Goal: Task Accomplishment & Management: Use online tool/utility

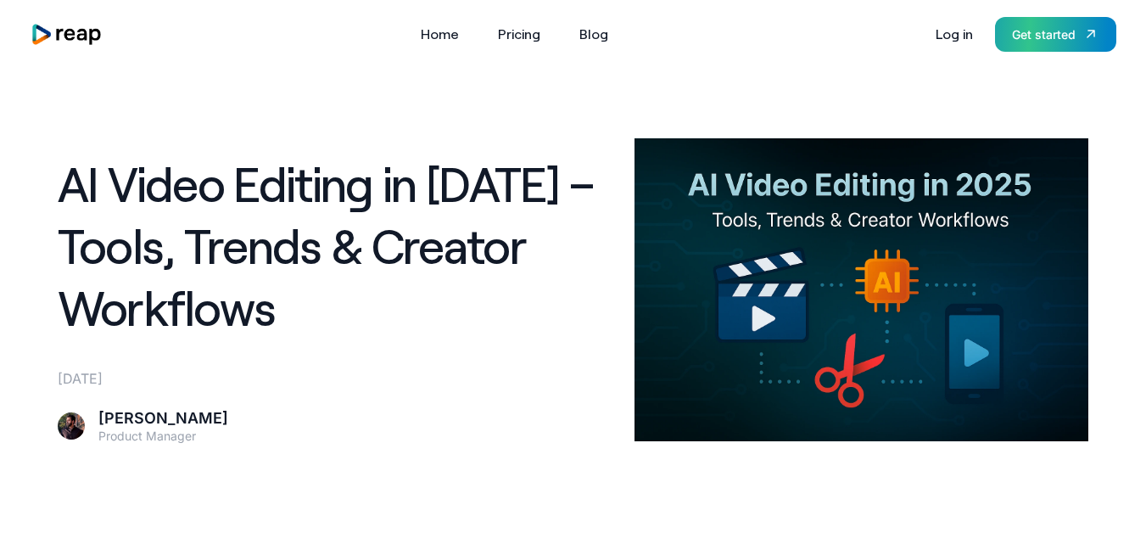
click at [1032, 41] on div "Get started" at bounding box center [1044, 34] width 64 height 18
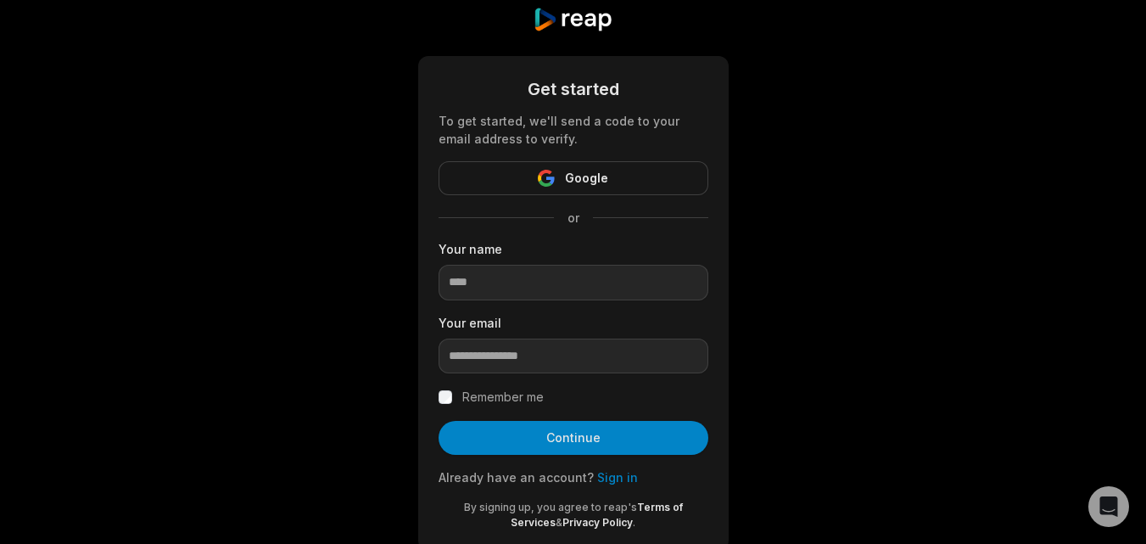
scroll to position [53, 0]
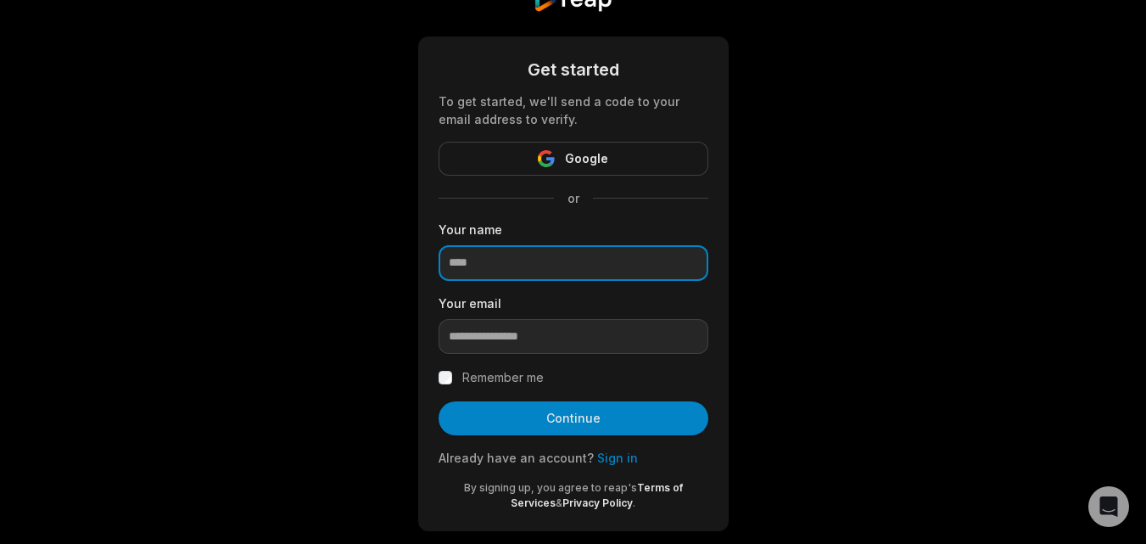
click at [484, 260] on input at bounding box center [574, 263] width 270 height 36
type input "**********"
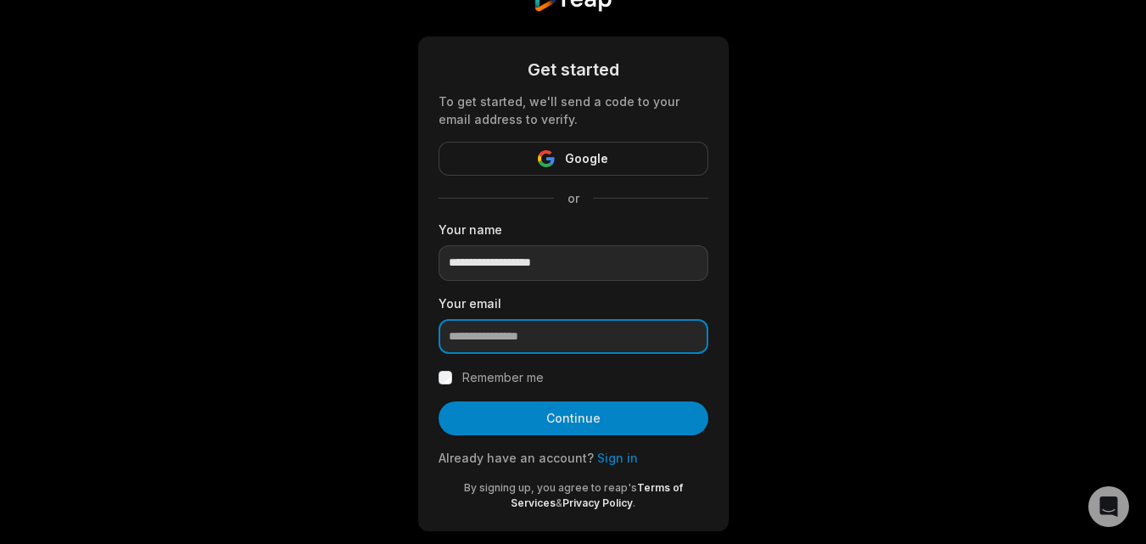
click at [548, 349] on input "email" at bounding box center [574, 337] width 270 height 36
type input "**********"
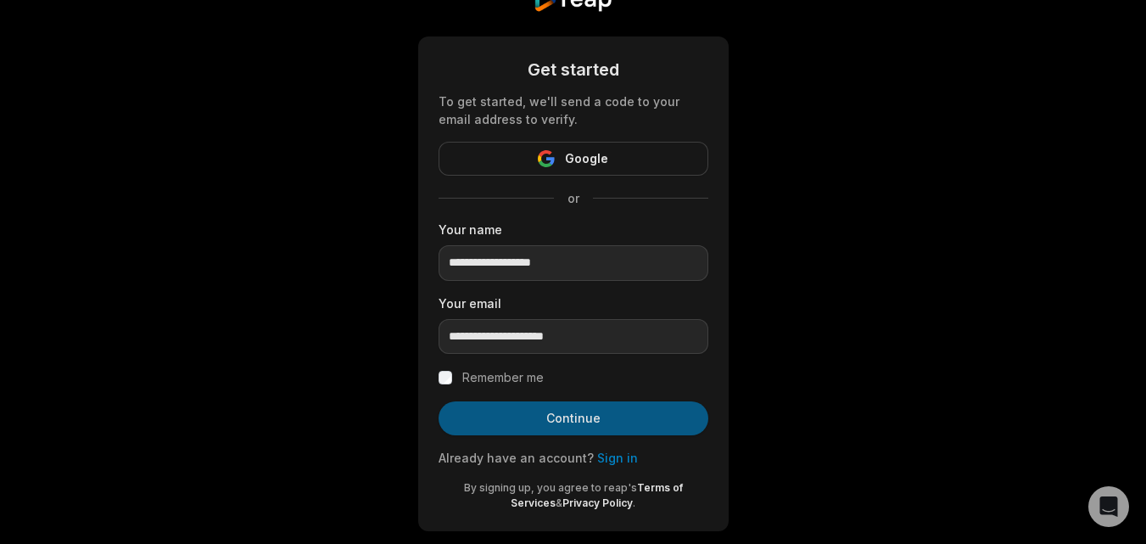
click at [571, 420] on button "Continue" at bounding box center [574, 418] width 270 height 34
click at [455, 368] on div "Remember me" at bounding box center [574, 377] width 270 height 20
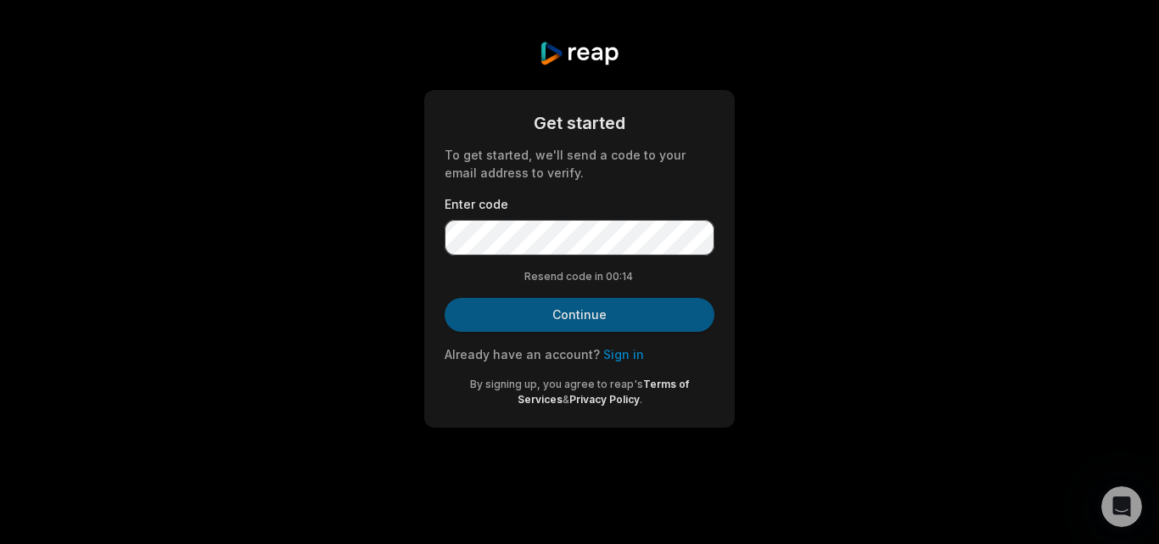
click at [526, 312] on button "Continue" at bounding box center [580, 315] width 270 height 34
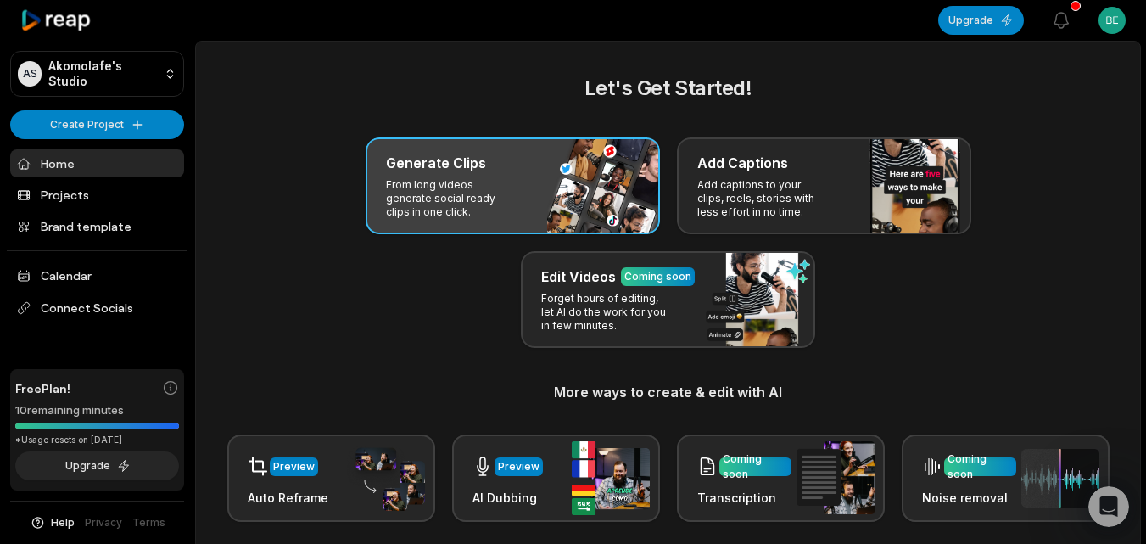
click at [465, 185] on p "From long videos generate social ready clips in one click." at bounding box center [451, 198] width 131 height 41
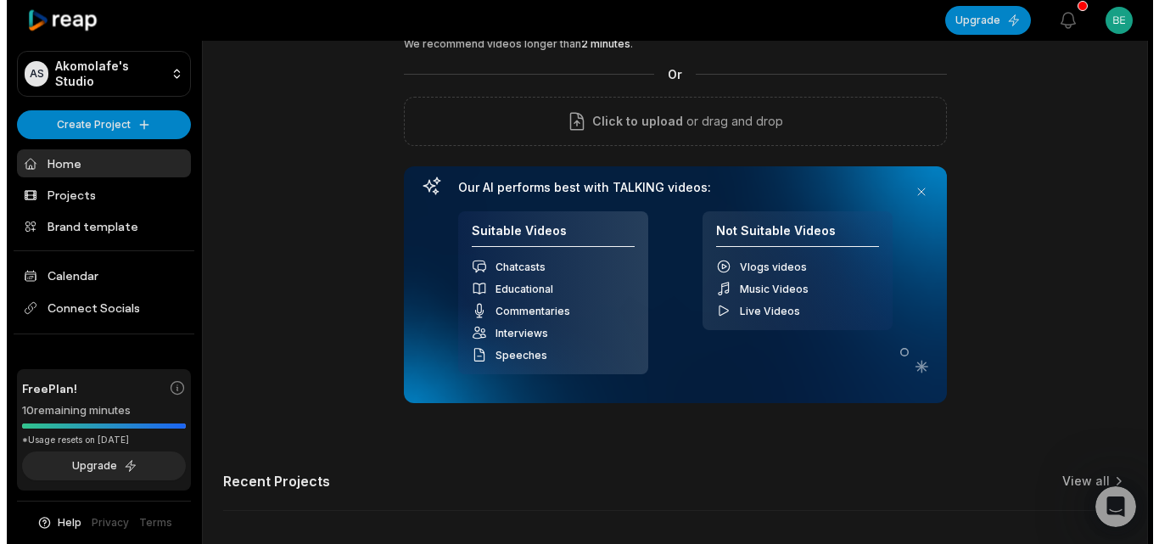
scroll to position [121, 0]
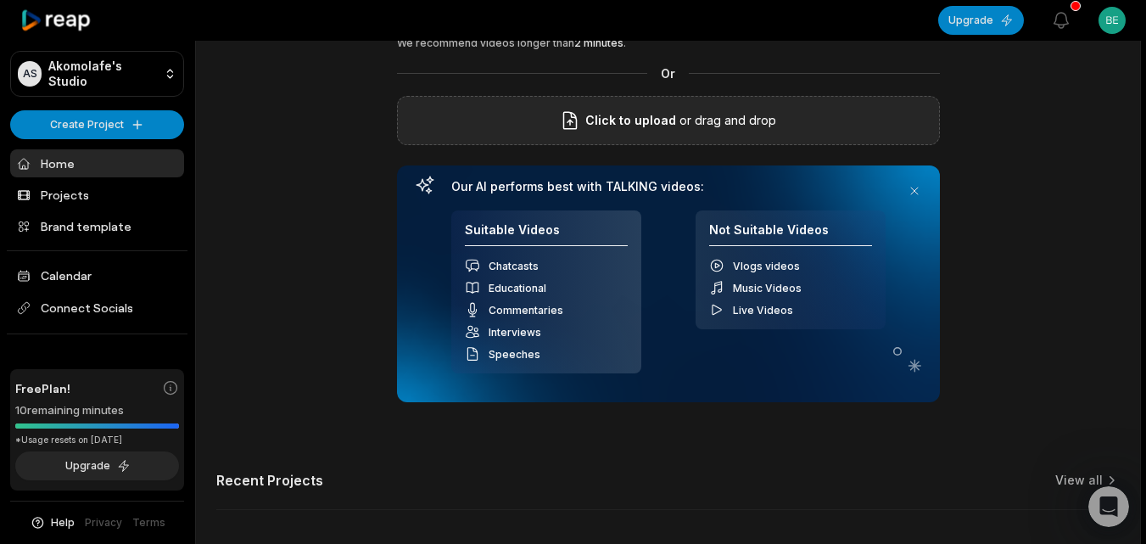
click at [607, 120] on span "Click to upload" at bounding box center [630, 120] width 91 height 20
click at [0, 0] on input "Click to upload" at bounding box center [0, 0] width 0 height 0
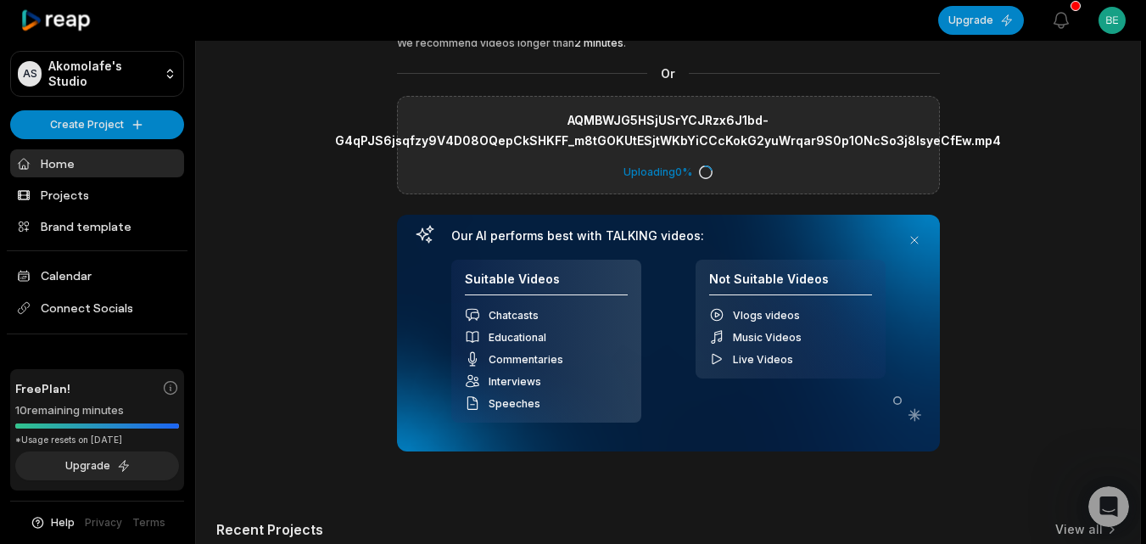
click at [953, 232] on div "Upload your long video to begin & see the magic! YouTube link Get Clips We reco…" at bounding box center [668, 266] width 944 height 628
click at [113, 123] on html "AS Akomolafe's Studio Create Project Home Projects Brand template Calendar Conn…" at bounding box center [573, 151] width 1146 height 544
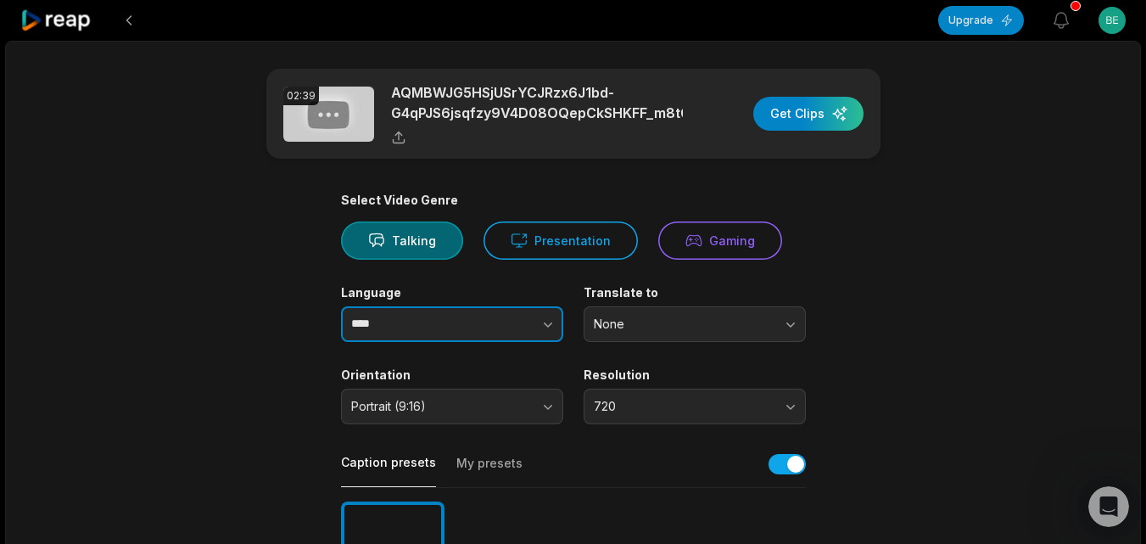
click at [551, 325] on icon "button" at bounding box center [548, 324] width 17 height 17
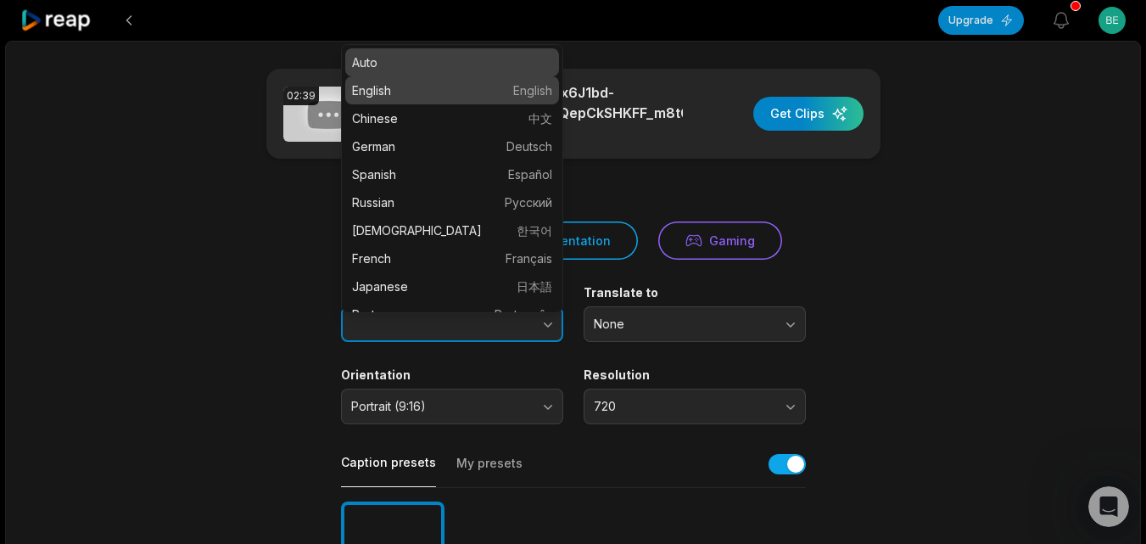
type input "*******"
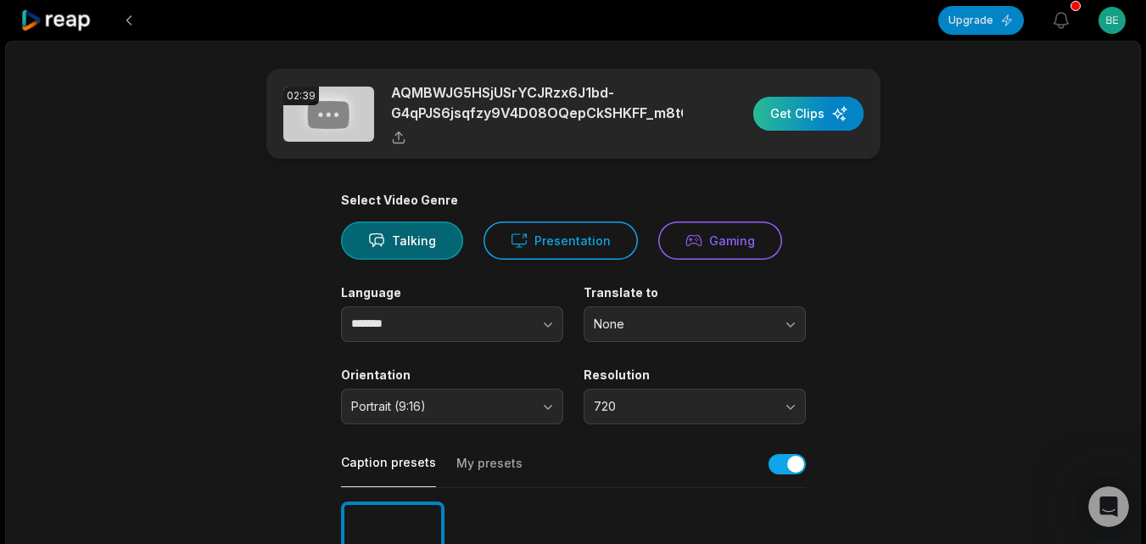
click at [799, 110] on div "button" at bounding box center [808, 114] width 110 height 34
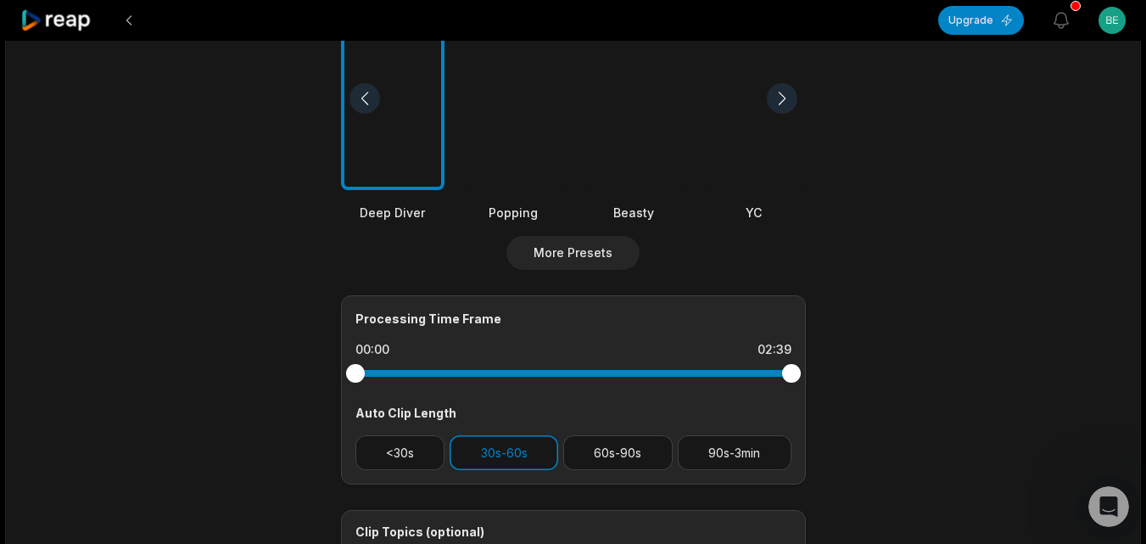
scroll to position [499, 0]
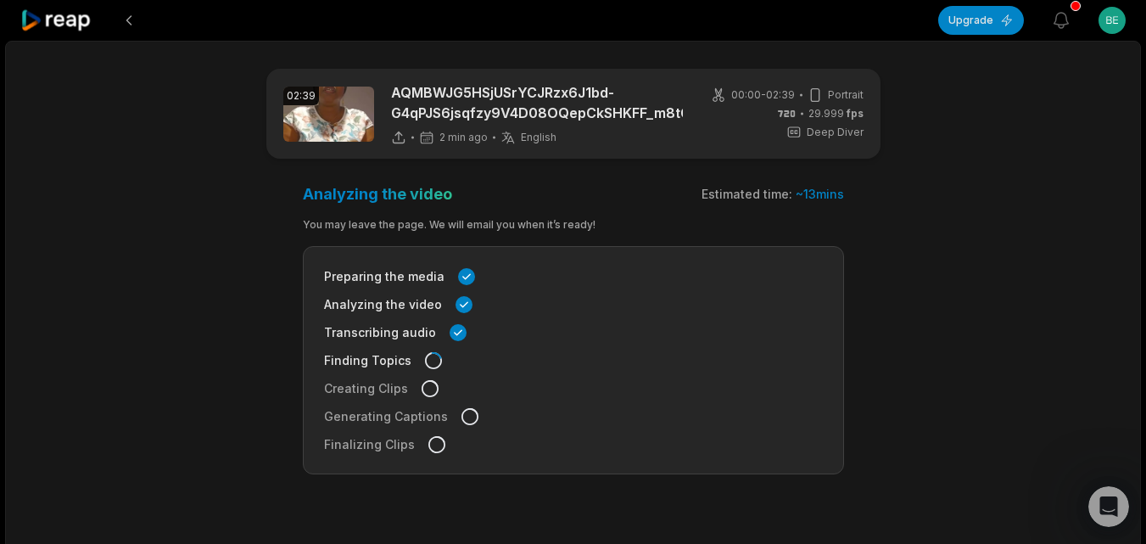
click at [82, 195] on div "02:39 AQMBWJG5HSjUSrYCJRzx6J1bd-G4qPJS6jsqfzy9V4D08OQepCkSHKFF_m8tGOKUtESjtWKbY…" at bounding box center [573, 319] width 1136 height 557
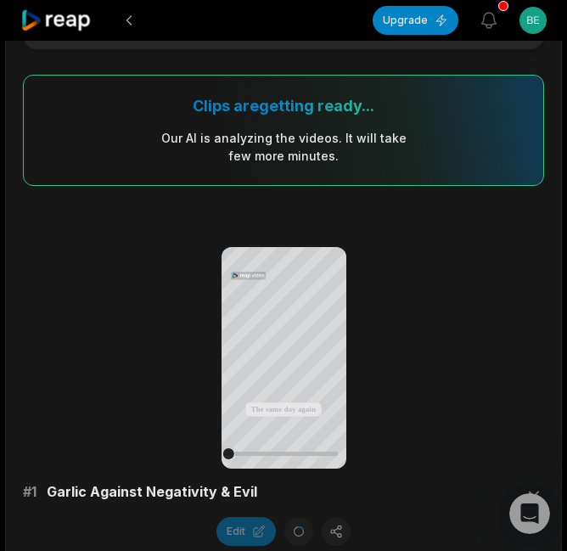
scroll to position [120, 0]
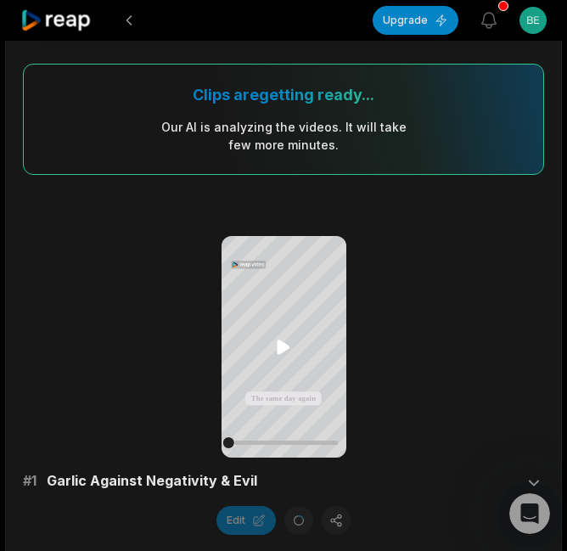
click at [282, 341] on icon at bounding box center [283, 347] width 20 height 20
click at [308, 369] on icon at bounding box center [283, 346] width 92 height 92
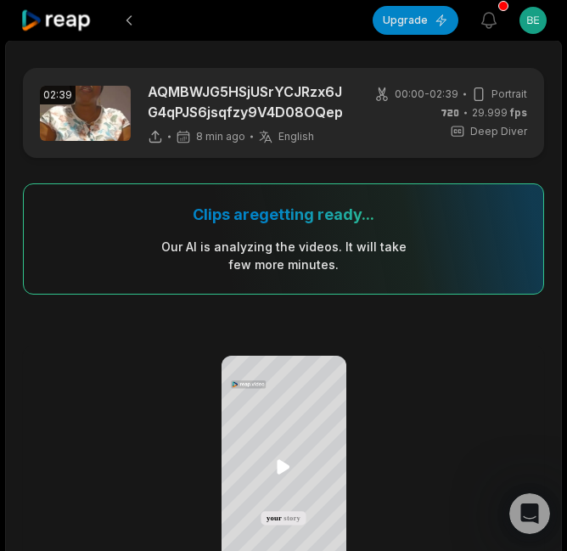
scroll to position [0, 0]
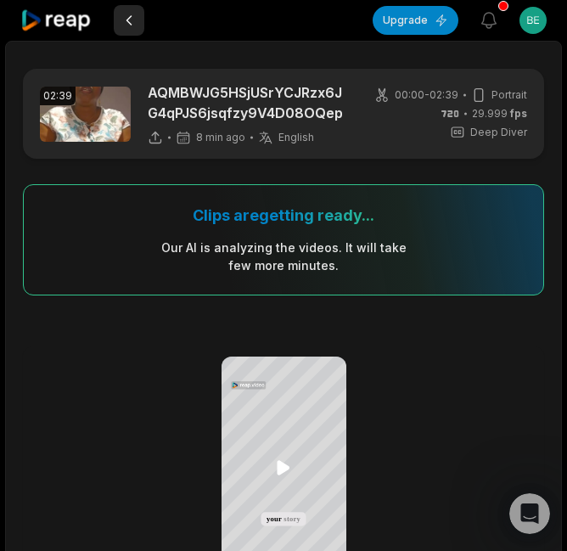
click at [131, 19] on button at bounding box center [129, 20] width 31 height 31
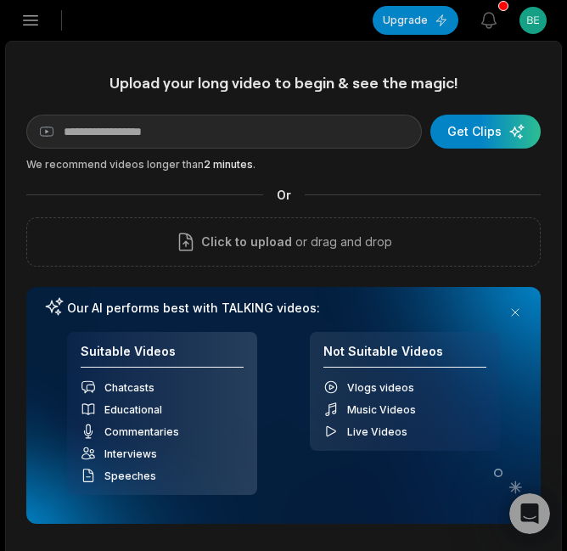
click at [28, 17] on icon "button" at bounding box center [30, 20] width 20 height 20
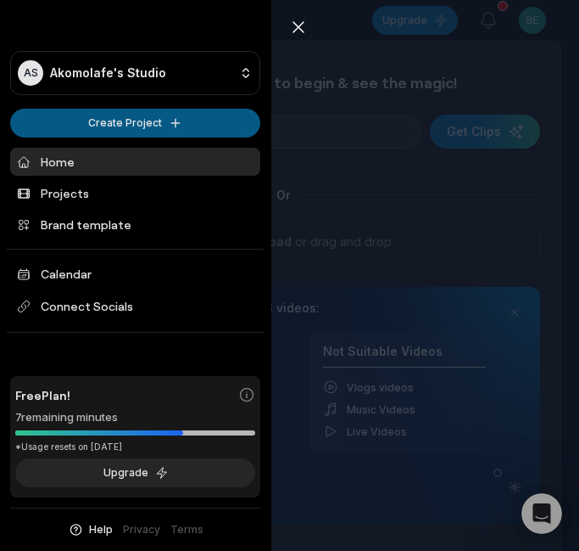
click at [101, 124] on html "AS Akomolafe's Studio Create Project Home Projects Brand template Calendar Conn…" at bounding box center [289, 275] width 579 height 551
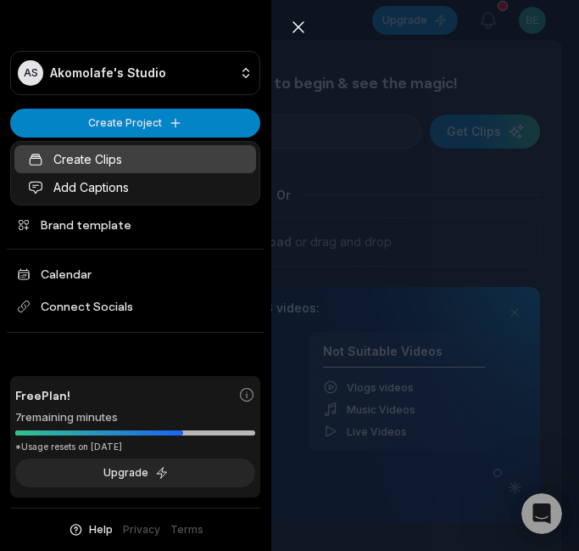
click at [101, 157] on link "Create Clips" at bounding box center [135, 159] width 242 height 28
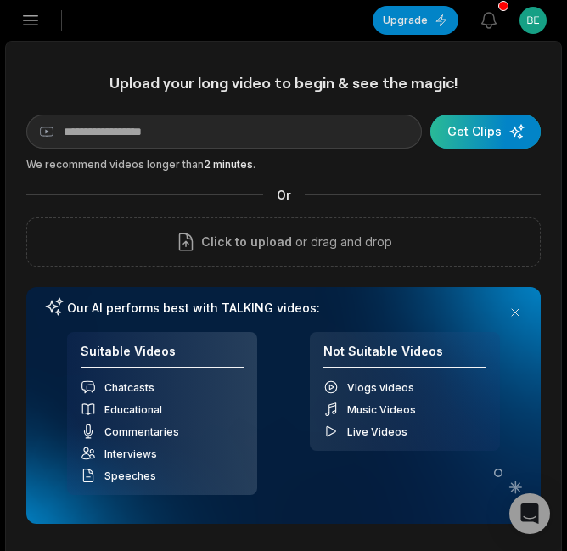
click at [469, 123] on div "submit" at bounding box center [485, 132] width 110 height 34
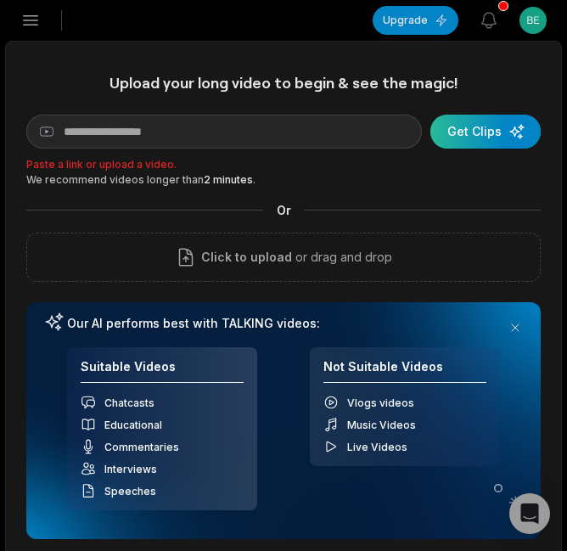
click at [466, 129] on div "submit" at bounding box center [485, 132] width 110 height 34
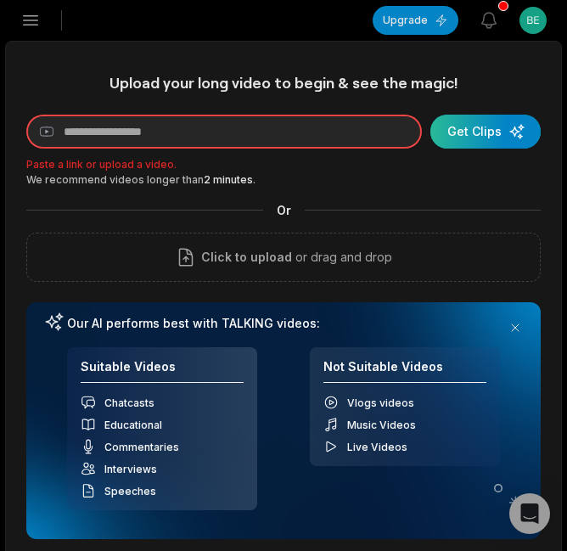
click at [466, 129] on div "submit" at bounding box center [485, 132] width 110 height 34
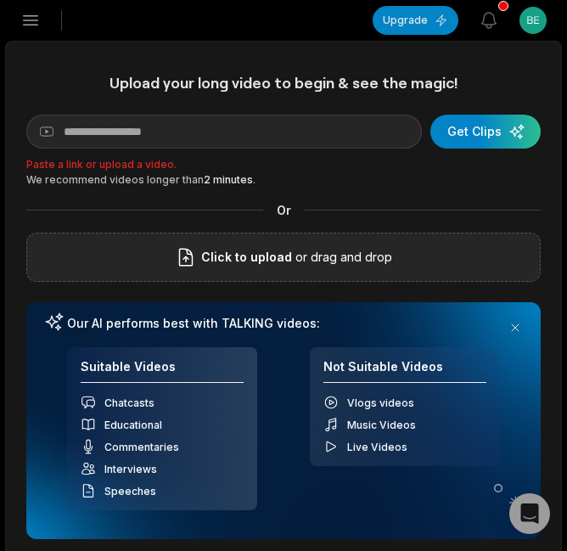
click at [285, 251] on span "Click to upload" at bounding box center [246, 257] width 91 height 20
click at [0, 0] on input "Click to upload" at bounding box center [0, 0] width 0 height 0
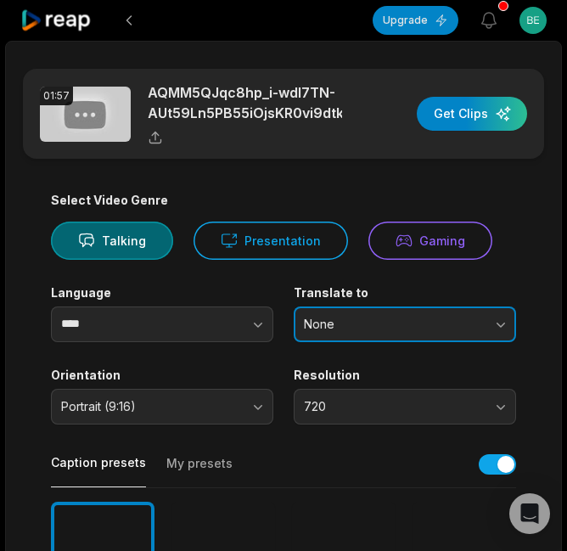
click at [498, 321] on button "None" at bounding box center [405, 324] width 222 height 36
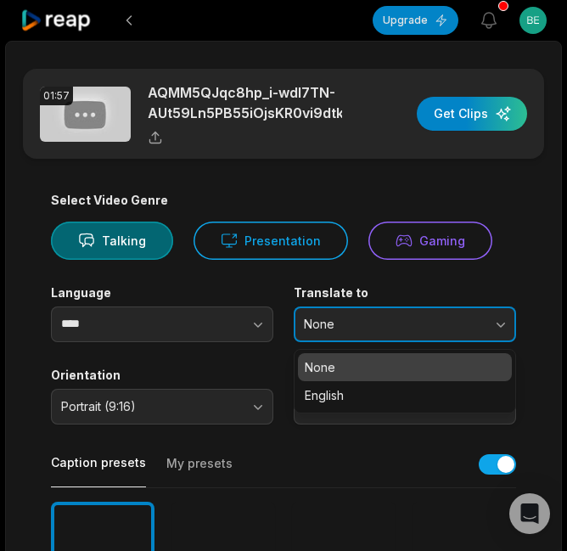
click at [501, 324] on button "None" at bounding box center [405, 324] width 222 height 36
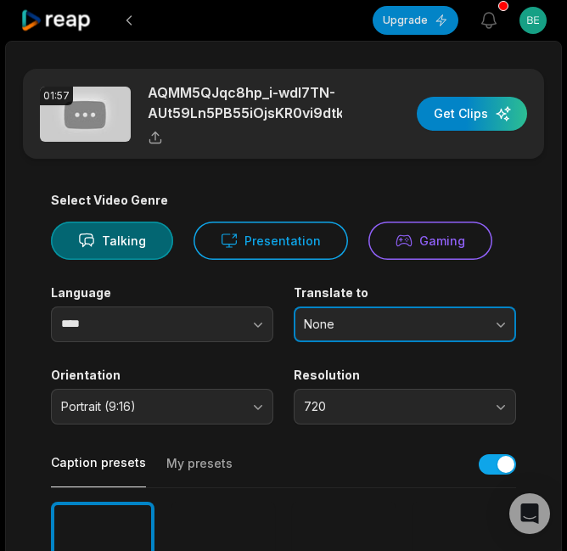
click at [501, 324] on button "None" at bounding box center [405, 324] width 222 height 36
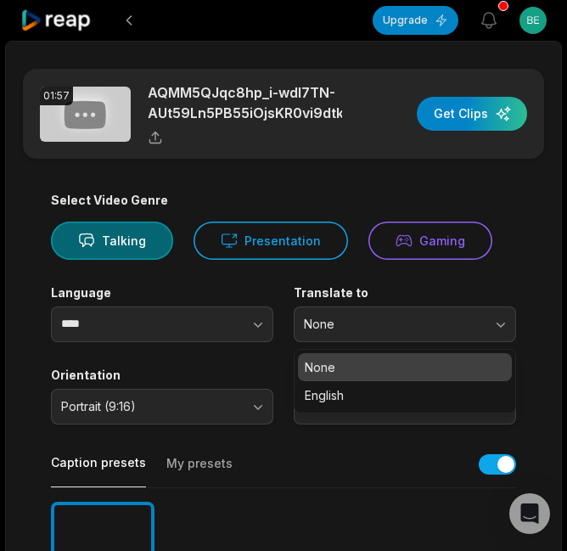
click at [493, 362] on p "None" at bounding box center [405, 367] width 200 height 18
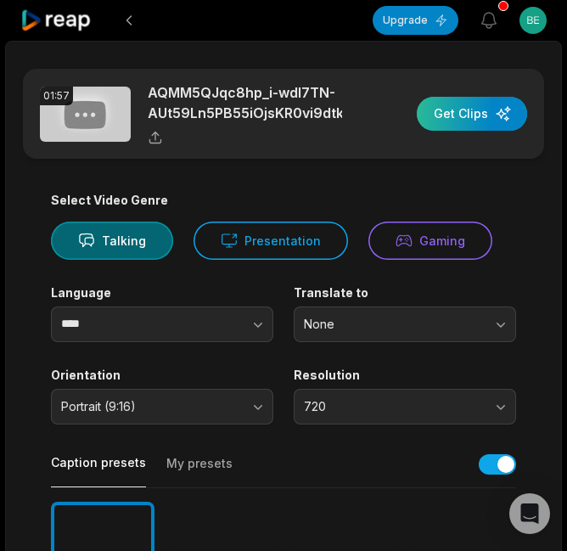
click at [476, 115] on div "button" at bounding box center [472, 114] width 110 height 34
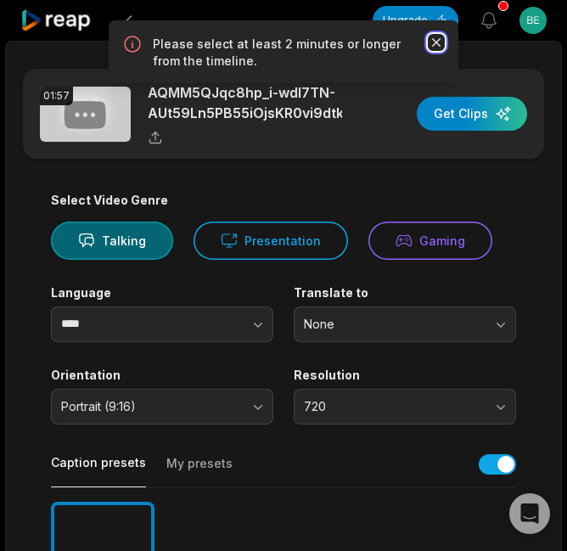
click at [435, 37] on icon "button" at bounding box center [436, 42] width 17 height 17
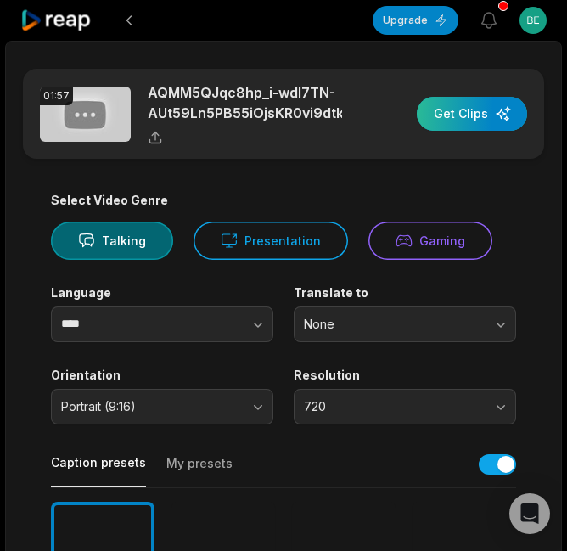
click at [452, 110] on div "button" at bounding box center [472, 114] width 110 height 34
click at [446, 115] on div "button" at bounding box center [472, 114] width 110 height 34
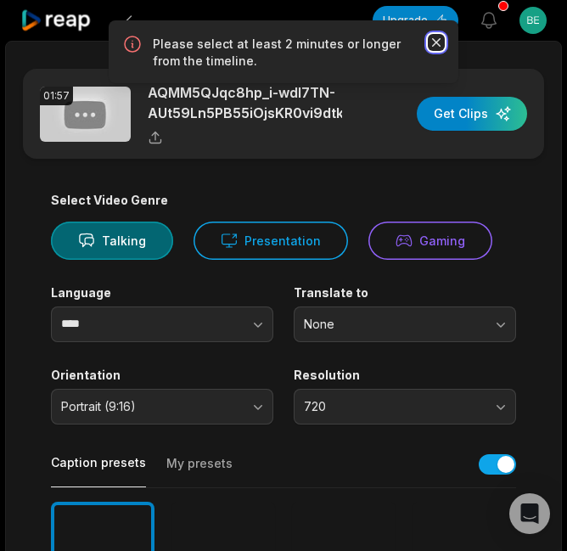
click at [435, 40] on icon "button" at bounding box center [436, 42] width 17 height 17
